Goal: Information Seeking & Learning: Learn about a topic

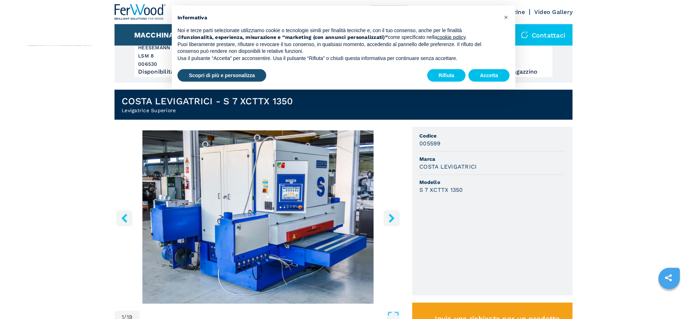
scroll to position [146, 0]
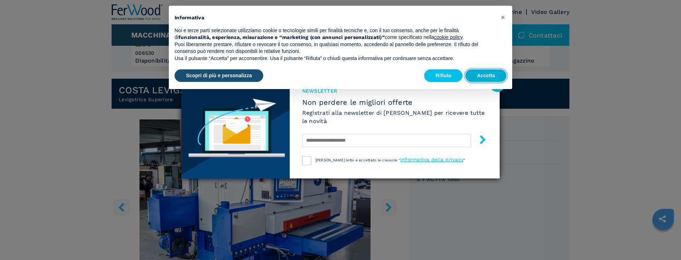
click at [480, 76] on button "Accetta" at bounding box center [485, 75] width 41 height 13
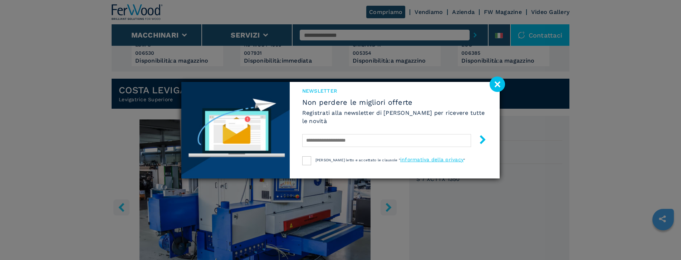
click at [498, 81] on image at bounding box center [497, 84] width 15 height 15
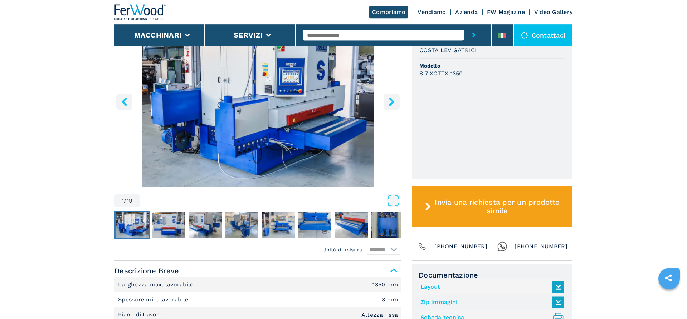
scroll to position [255, 0]
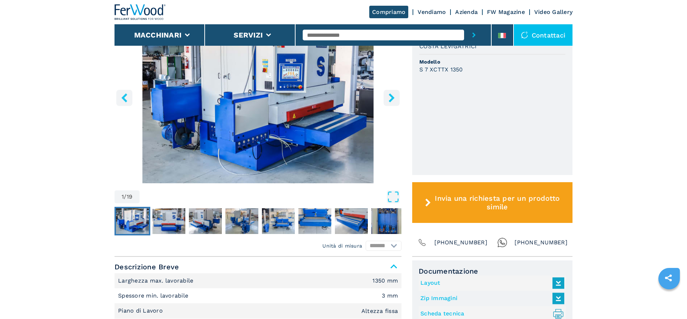
click at [137, 221] on img "Go to Slide 1" at bounding box center [132, 222] width 33 height 26
click at [392, 102] on icon "right-button" at bounding box center [391, 97] width 9 height 9
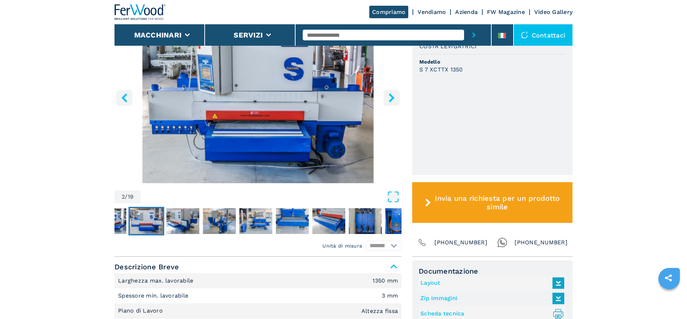
click at [392, 102] on icon "right-button" at bounding box center [391, 97] width 9 height 9
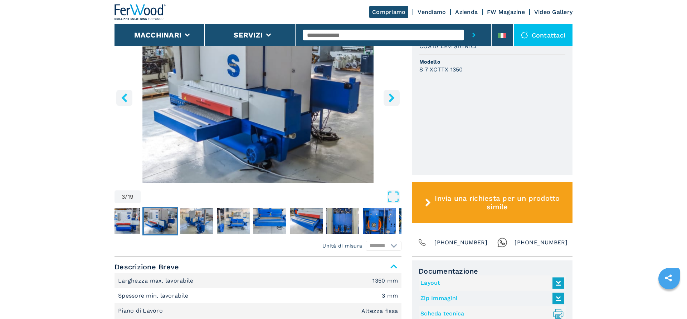
click at [392, 102] on icon "right-button" at bounding box center [391, 97] width 9 height 9
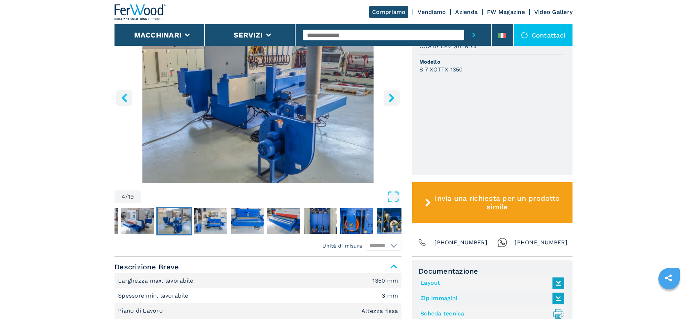
click at [392, 102] on icon "right-button" at bounding box center [391, 97] width 9 height 9
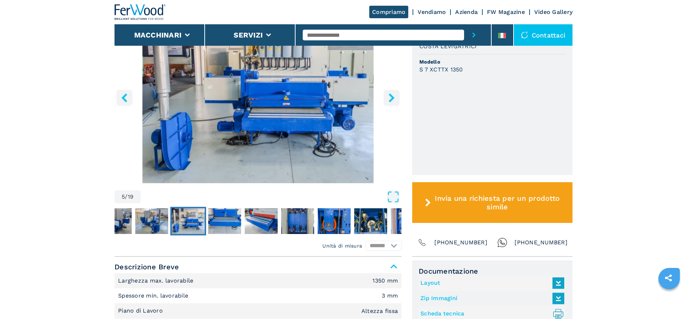
click at [392, 102] on icon "right-button" at bounding box center [391, 97] width 9 height 9
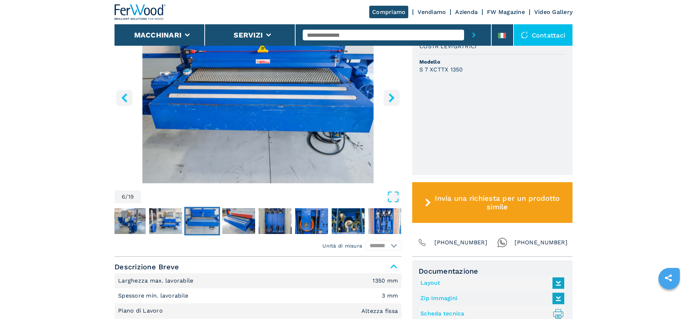
click at [392, 102] on icon "right-button" at bounding box center [391, 97] width 9 height 9
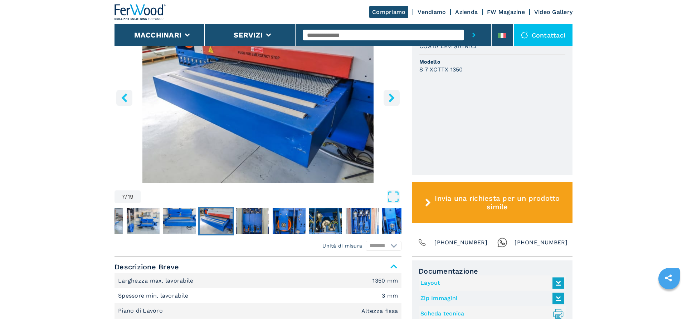
click at [392, 102] on icon "right-button" at bounding box center [391, 97] width 9 height 9
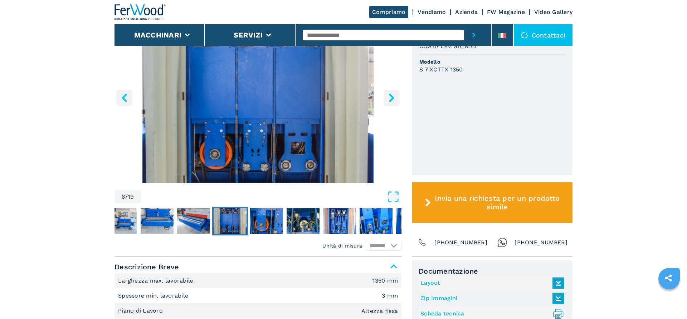
click at [392, 102] on icon "right-button" at bounding box center [391, 97] width 9 height 9
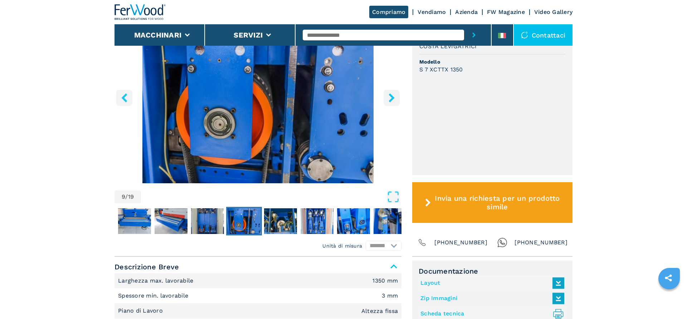
click at [392, 102] on icon "right-button" at bounding box center [391, 97] width 9 height 9
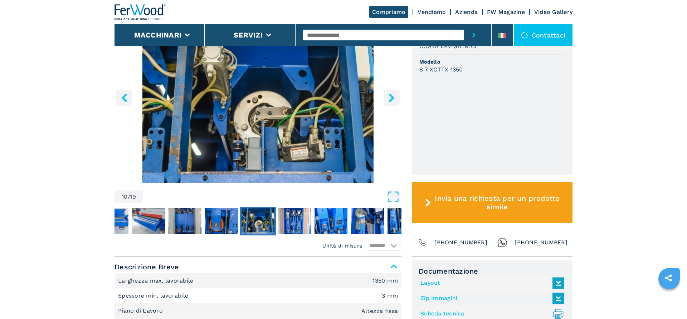
click at [392, 102] on icon "right-button" at bounding box center [391, 97] width 9 height 9
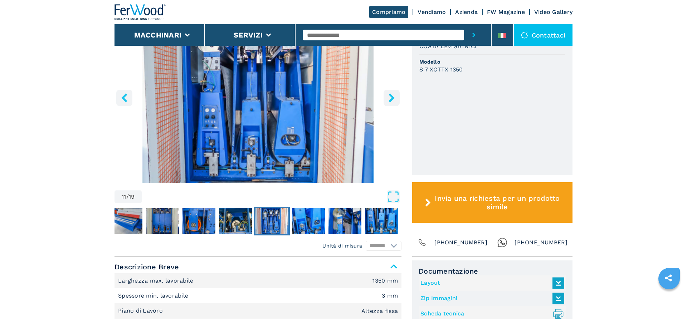
click at [392, 102] on icon "right-button" at bounding box center [391, 97] width 9 height 9
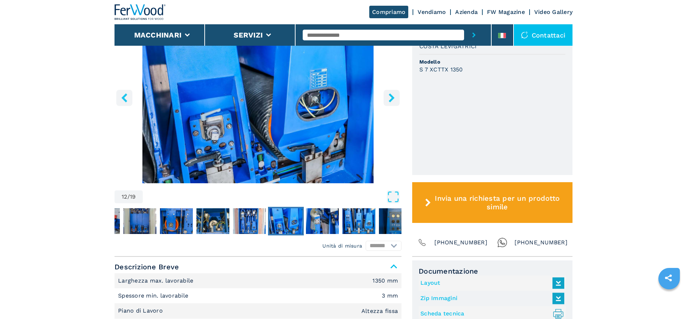
click at [392, 102] on icon "right-button" at bounding box center [391, 97] width 9 height 9
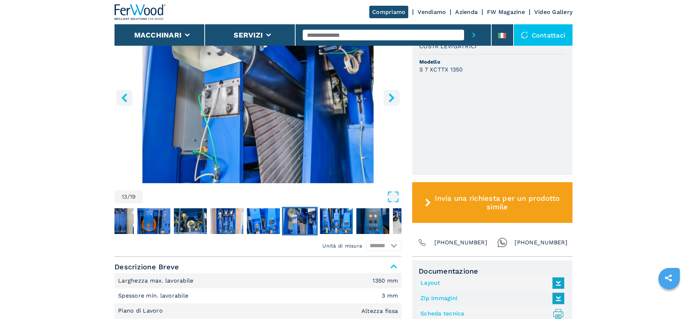
click at [392, 102] on icon "right-button" at bounding box center [391, 97] width 9 height 9
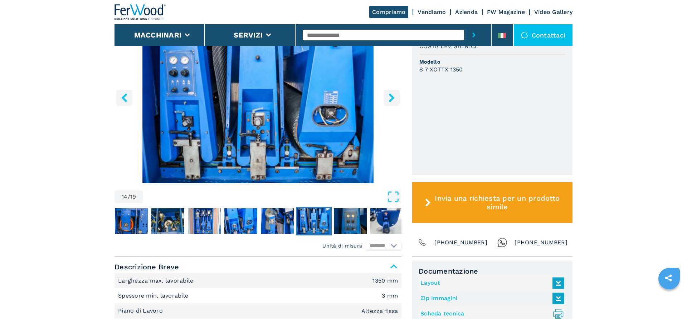
click at [392, 102] on icon "right-button" at bounding box center [391, 97] width 9 height 9
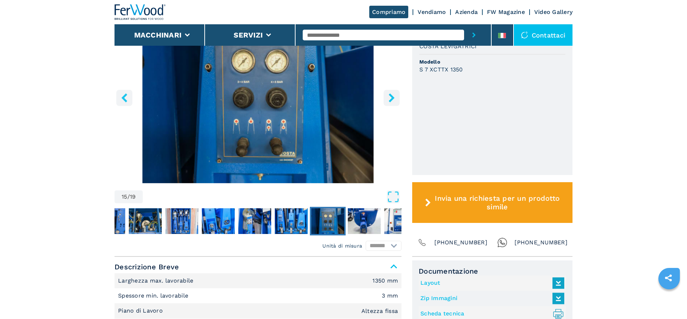
click at [392, 102] on icon "right-button" at bounding box center [391, 97] width 9 height 9
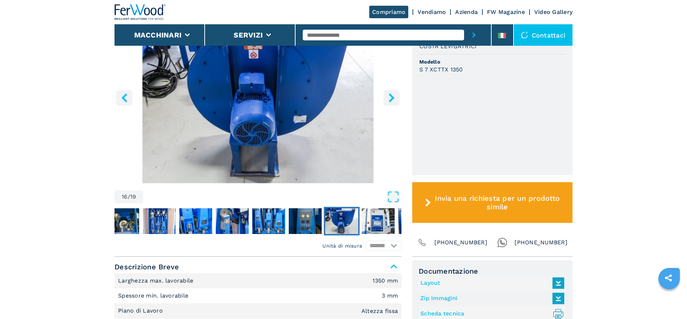
click at [392, 102] on icon "right-button" at bounding box center [391, 97] width 9 height 9
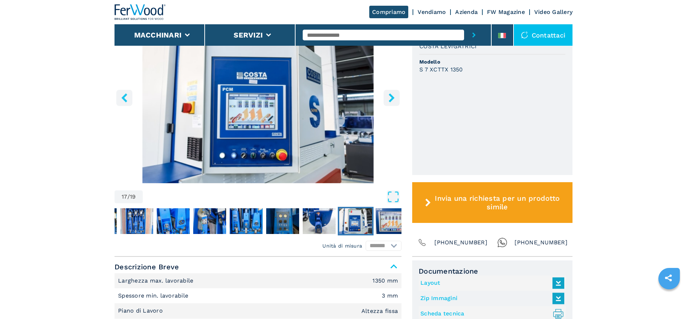
click at [392, 102] on icon "right-button" at bounding box center [391, 97] width 9 height 9
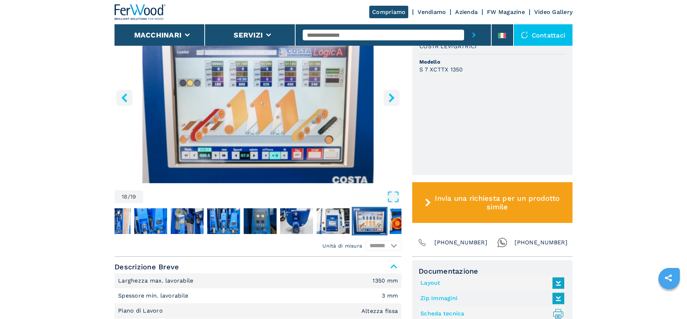
click at [392, 102] on icon "right-button" at bounding box center [391, 97] width 9 height 9
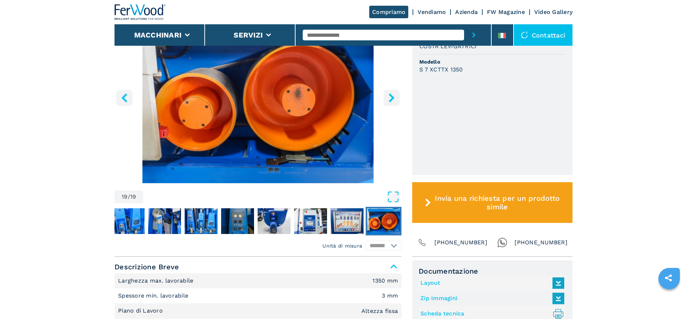
click at [392, 102] on icon "right-button" at bounding box center [391, 97] width 9 height 9
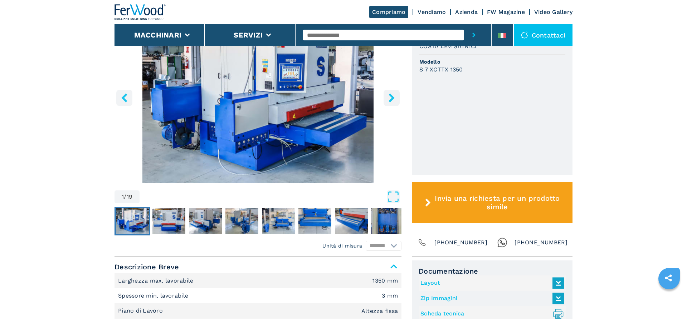
click at [392, 102] on icon "right-button" at bounding box center [391, 97] width 9 height 9
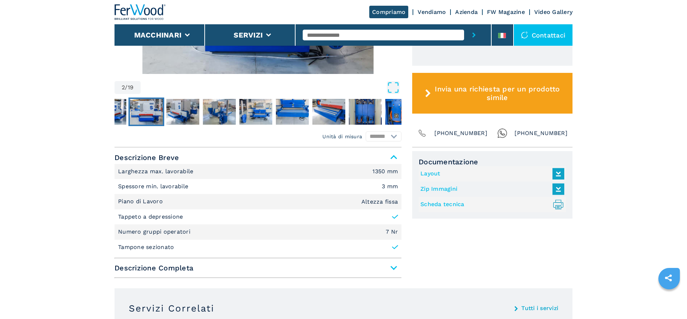
scroll to position [401, 0]
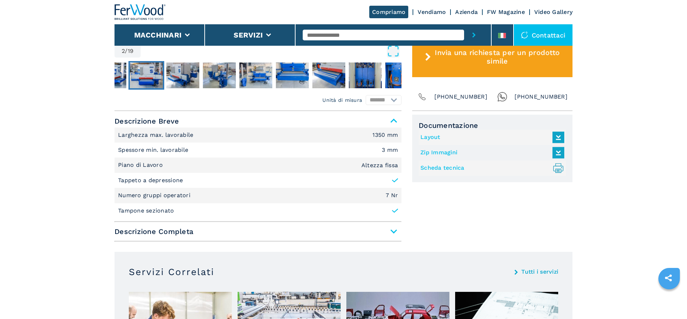
click at [396, 231] on span "Descrizione Completa" at bounding box center [257, 231] width 287 height 13
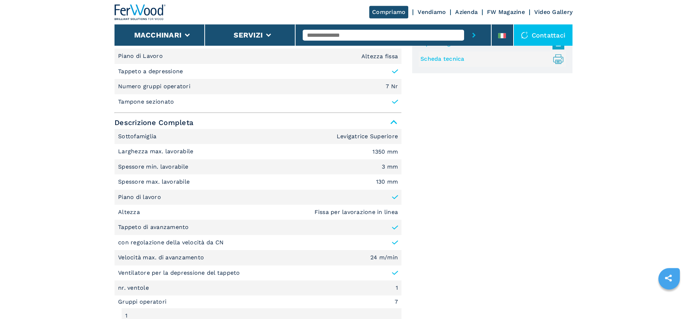
scroll to position [511, 0]
click at [270, 178] on li "Spessore max. lavorabile 130 mm" at bounding box center [257, 181] width 287 height 15
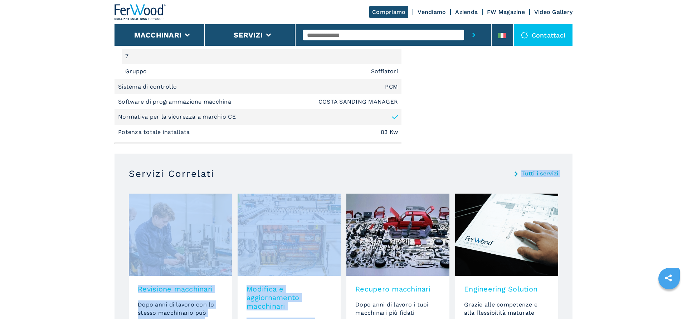
scroll to position [1397, 0]
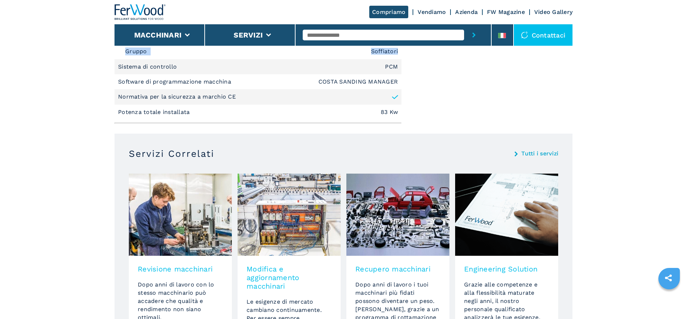
drag, startPoint x: 114, startPoint y: 122, endPoint x: 403, endPoint y: 54, distance: 296.1
copy ul "6 Gruppo Spazzola Gruppo superiore 7 Gruppo Soffiatori"
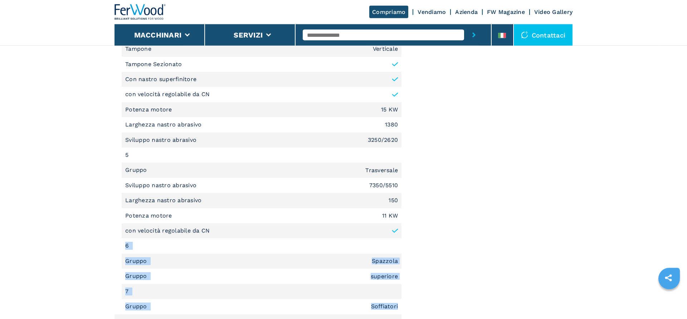
scroll to position [1105, 0]
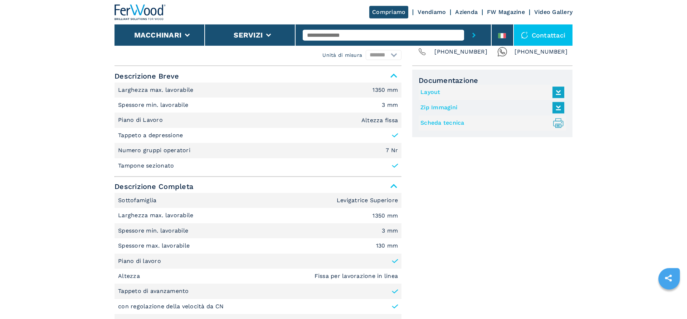
scroll to position [412, 0]
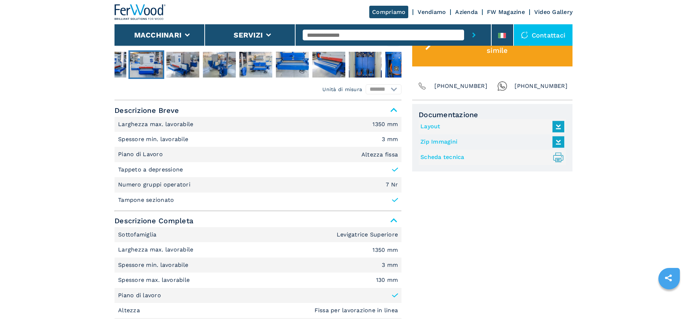
drag, startPoint x: 559, startPoint y: 159, endPoint x: 567, endPoint y: 157, distance: 7.6
click at [559, 129] on icon at bounding box center [558, 129] width 8 height 5
click at [559, 160] on icon at bounding box center [558, 160] width 4 height 2
click at [561, 127] on icon at bounding box center [558, 126] width 15 height 15
